Goal: Task Accomplishment & Management: Manage account settings

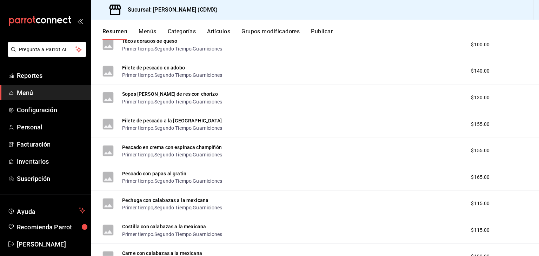
scroll to position [4130, 0]
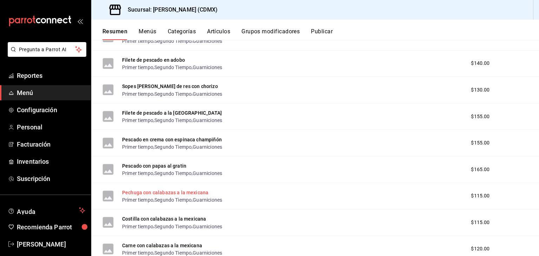
click at [184, 196] on button "Pechuga con calabazas a la mexicana" at bounding box center [165, 192] width 86 height 7
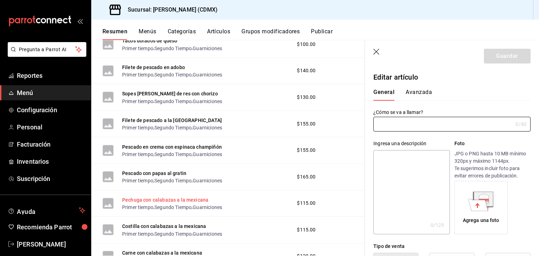
type input "Pechuga con calabazas a la mexicana"
type input "AR-1751652043039"
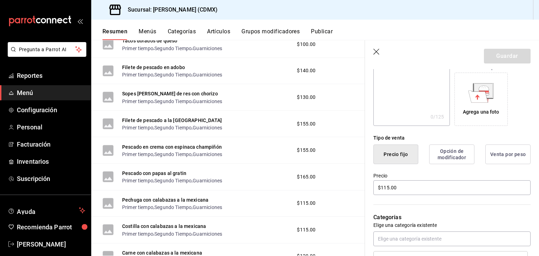
scroll to position [137, 0]
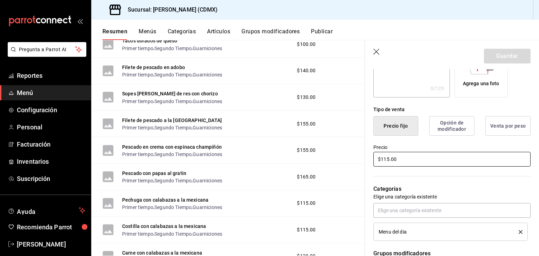
click at [388, 160] on input "$115.00" at bounding box center [451, 159] width 157 height 15
type input "$120.00"
click at [501, 54] on button "Guardar" at bounding box center [507, 56] width 47 height 15
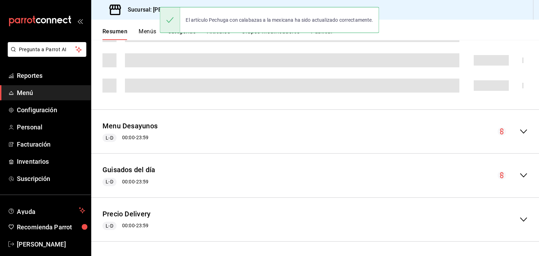
scroll to position [241, 0]
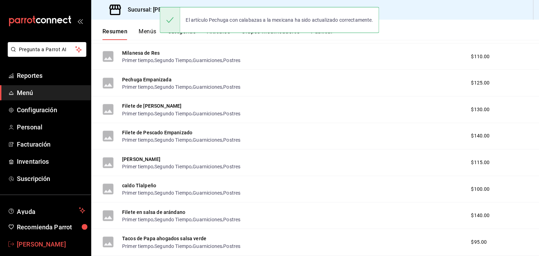
click at [39, 244] on span "[PERSON_NAME]" at bounding box center [51, 244] width 68 height 9
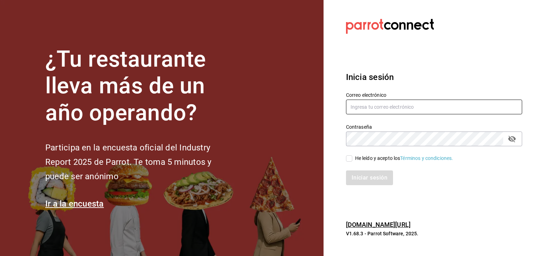
type input "carlosjavier.perez3@gmail.com"
type input "[EMAIL_ADDRESS][DOMAIN_NAME]"
click at [351, 159] on input "He leído y acepto los Términos y condiciones." at bounding box center [349, 158] width 6 height 6
checkbox input "true"
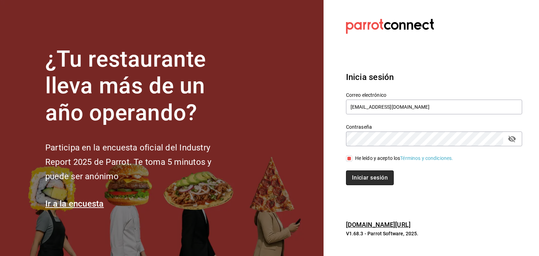
click at [356, 177] on button "Iniciar sesión" at bounding box center [370, 178] width 48 height 15
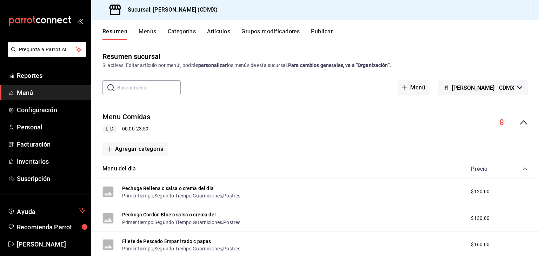
click at [226, 33] on button "Artículos" at bounding box center [218, 34] width 23 height 12
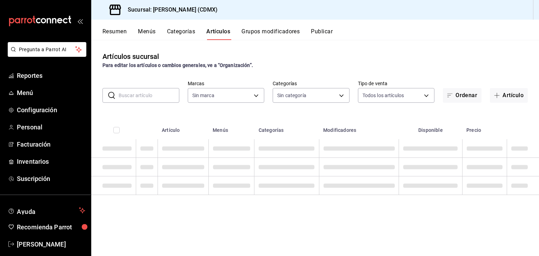
type input "e8959217-8293-4aa1-bca7-f4bcfdcf473f"
type input "1e02d810-cdf2-4ec1-83a5-53e2a682a2fa,5422f907-60b5-4d72-a128-ca21ee141599,c04e8…"
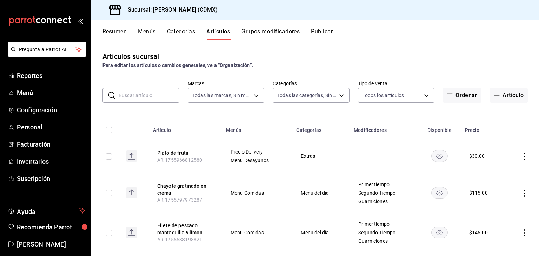
click at [138, 98] on input "text" at bounding box center [149, 95] width 61 height 14
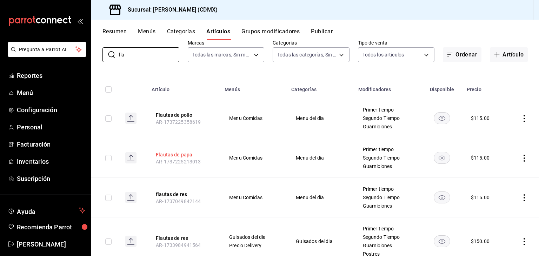
scroll to position [41, 0]
type input "fla"
click at [174, 194] on button "flautas de res" at bounding box center [184, 193] width 56 height 7
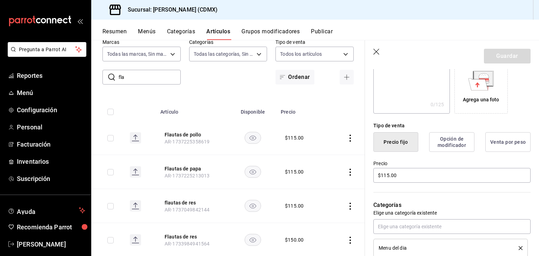
scroll to position [121, 0]
click at [400, 176] on input "$115.00" at bounding box center [451, 174] width 157 height 15
type input "$120.00"
click at [492, 53] on button "Guardar" at bounding box center [507, 56] width 47 height 15
